Goal: Information Seeking & Learning: Understand process/instructions

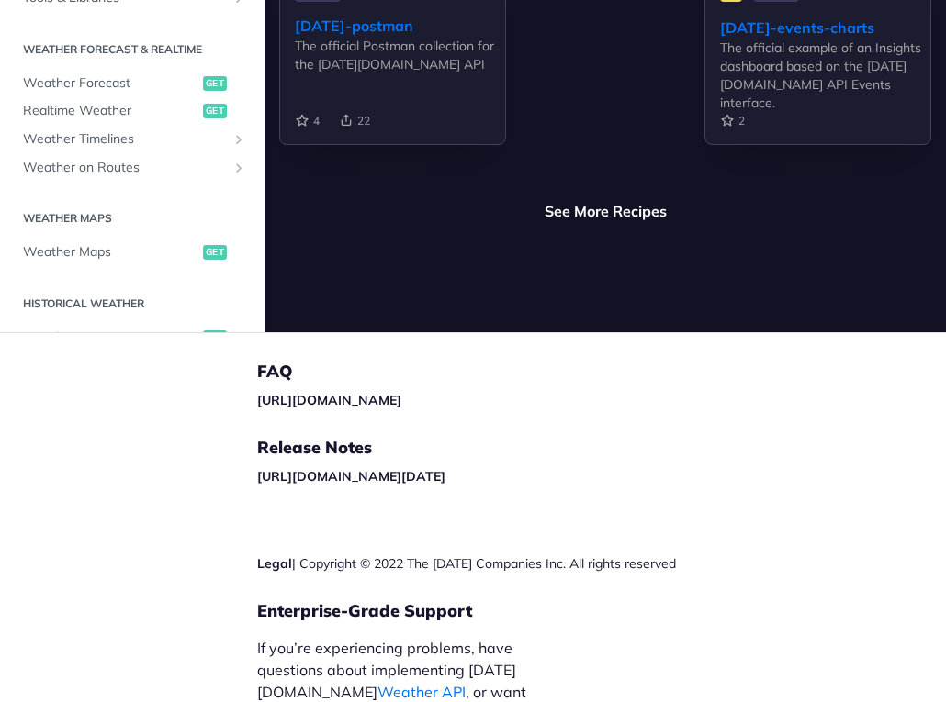
scroll to position [6308, 0]
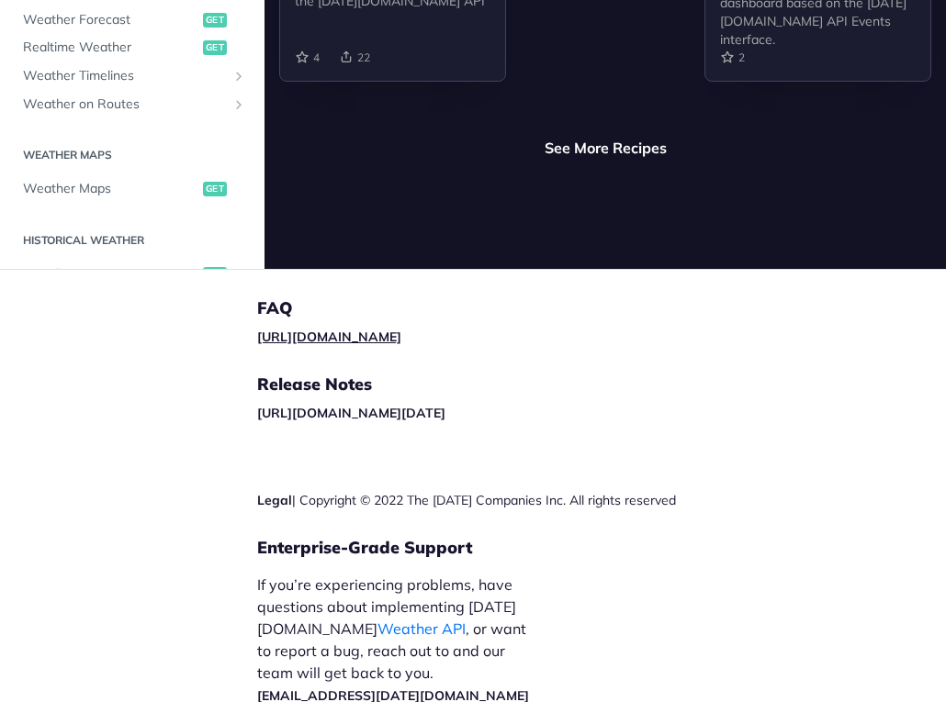
click at [318, 329] on link "[URL][DOMAIN_NAME]" at bounding box center [329, 337] width 144 height 17
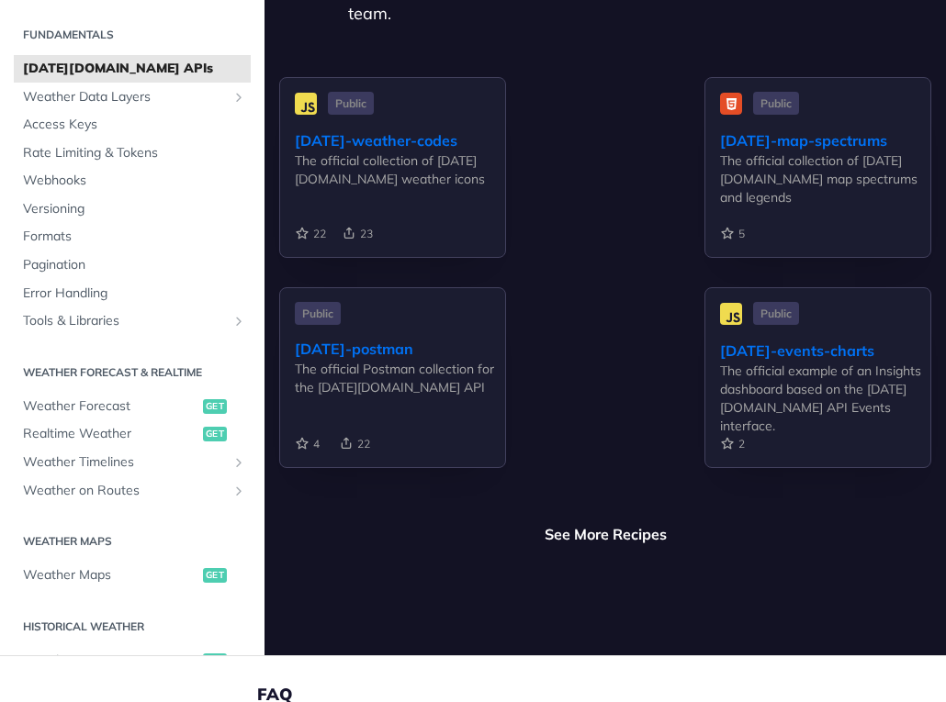
scroll to position [5848, 0]
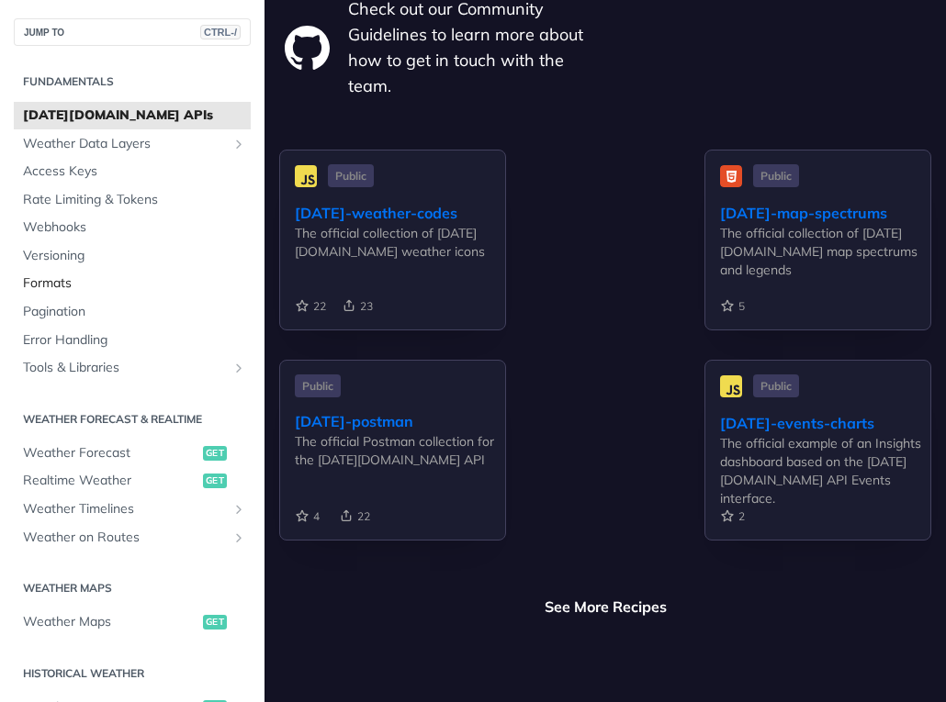
click at [54, 278] on span "Formats" at bounding box center [134, 284] width 223 height 18
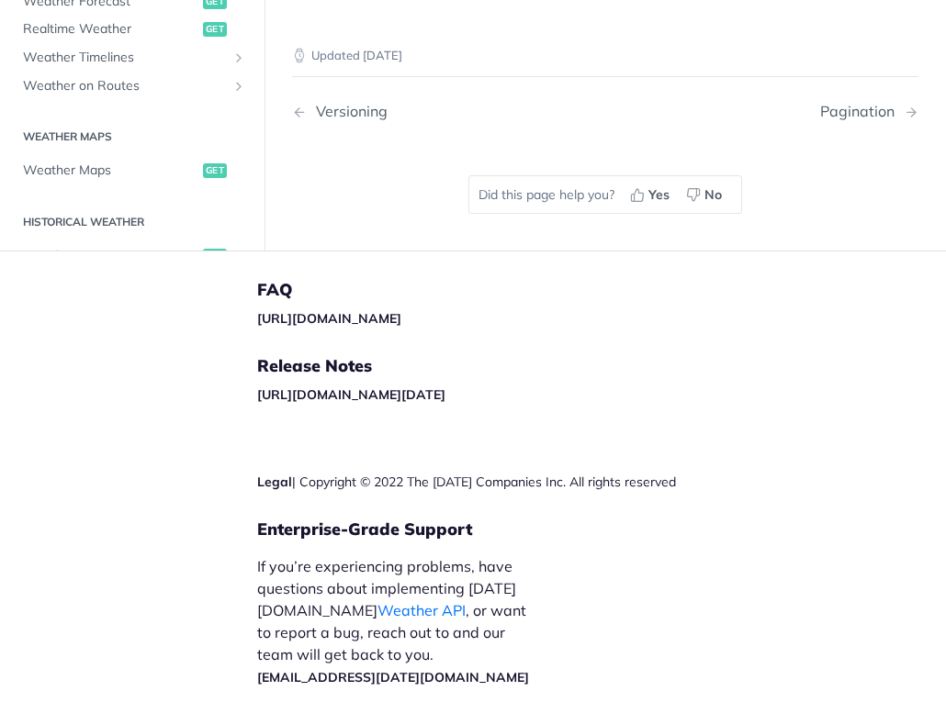
scroll to position [2387, 0]
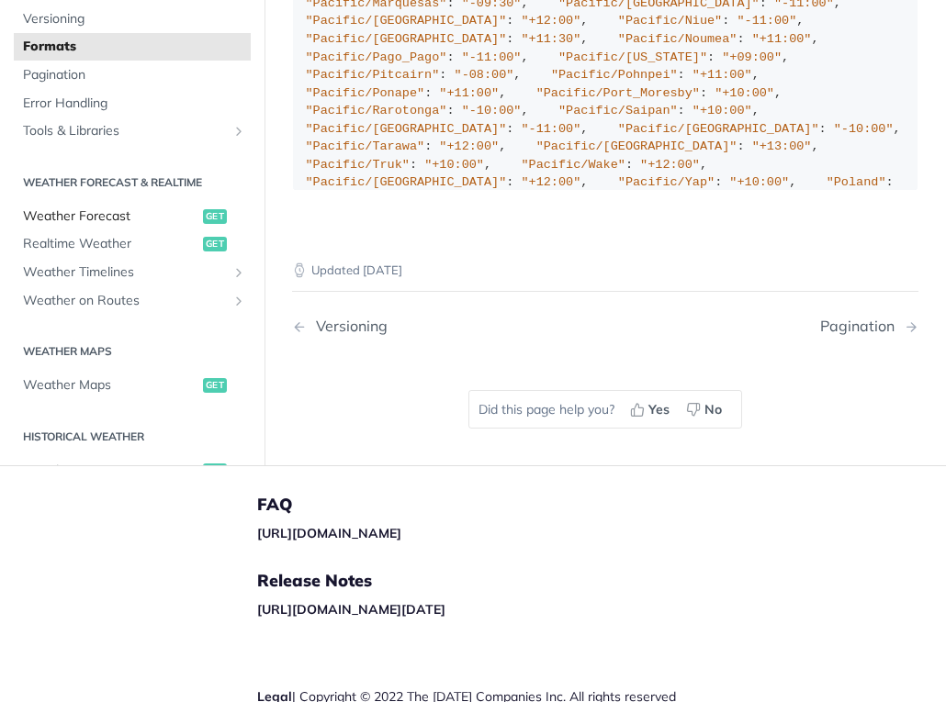
click at [204, 224] on span "get" at bounding box center [215, 216] width 24 height 15
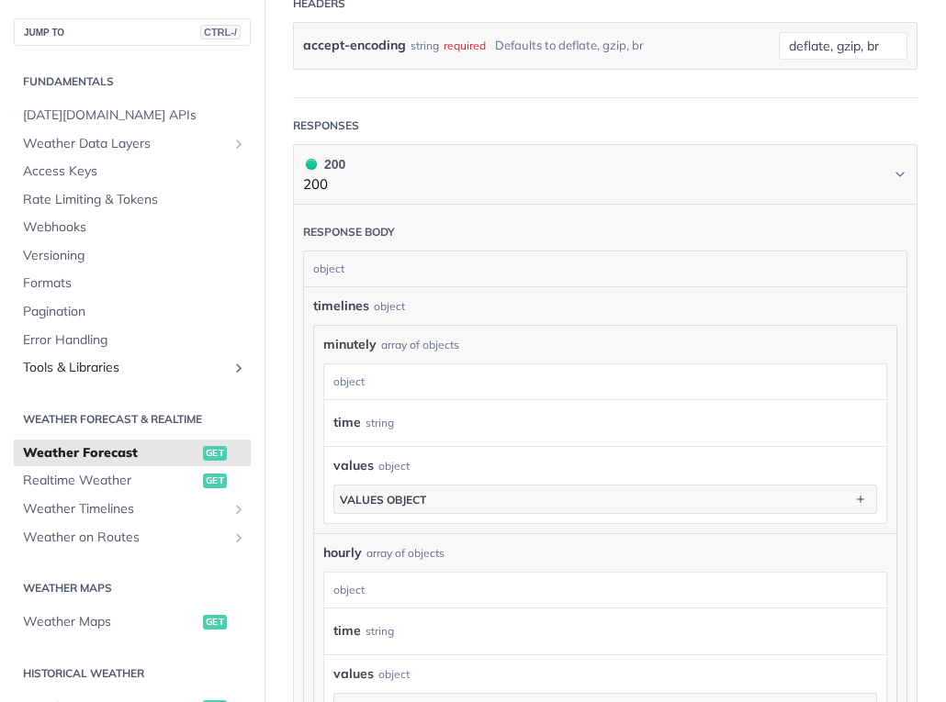
scroll to position [643, 0]
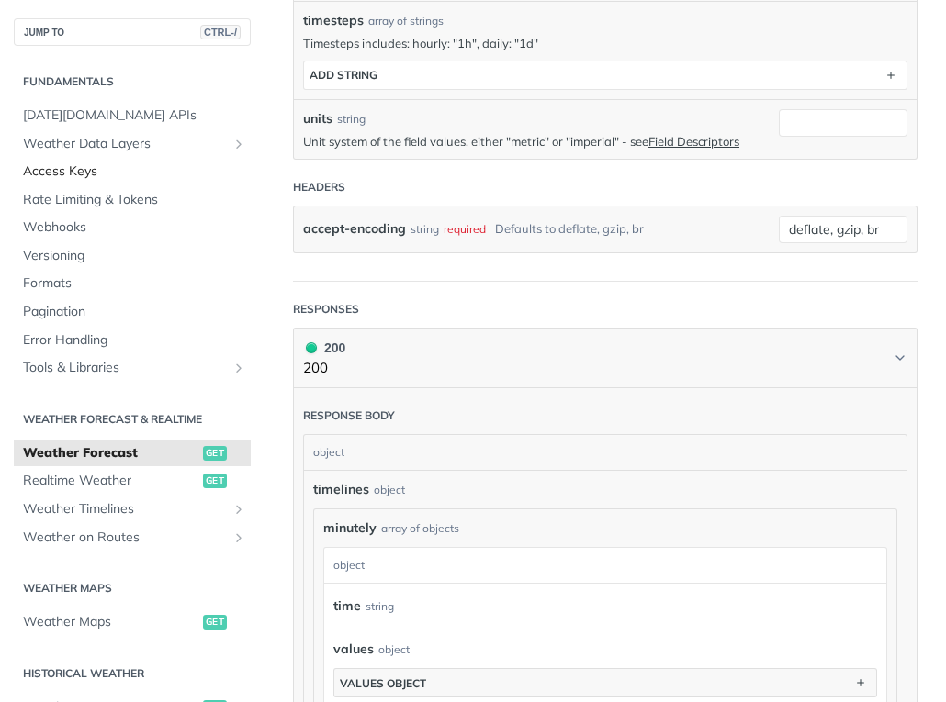
click at [68, 171] on span "Access Keys" at bounding box center [134, 172] width 223 height 18
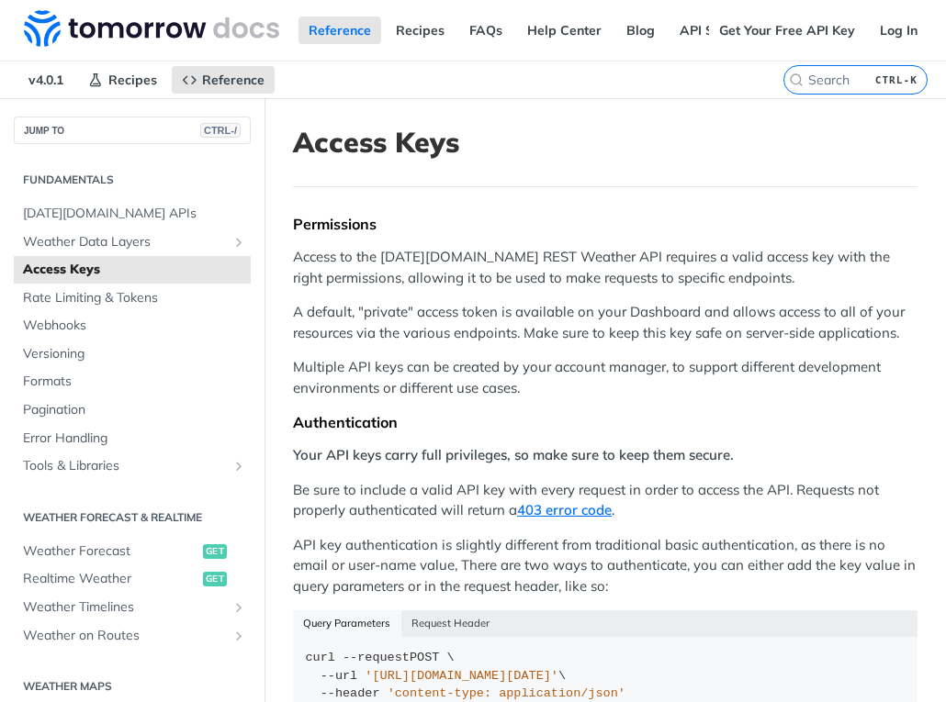
scroll to position [92, 0]
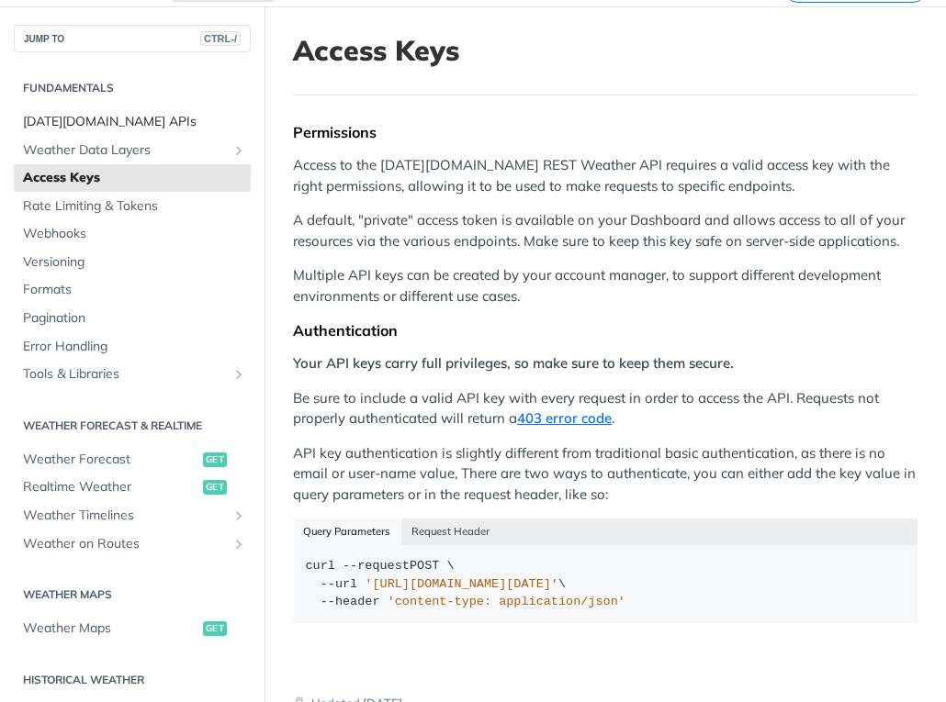
click at [65, 119] on span "[DATE][DOMAIN_NAME] APIs" at bounding box center [134, 122] width 223 height 18
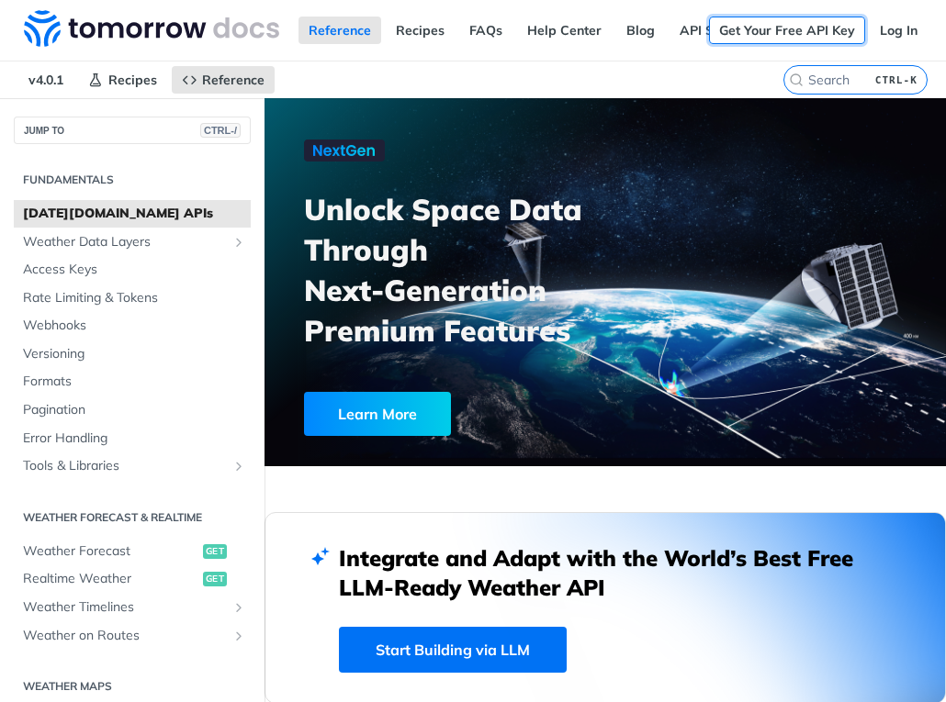
click at [752, 28] on link "Get Your Free API Key" at bounding box center [787, 31] width 156 height 28
click at [877, 28] on link "Log In" at bounding box center [899, 31] width 58 height 28
